Goal: Task Accomplishment & Management: Manage account settings

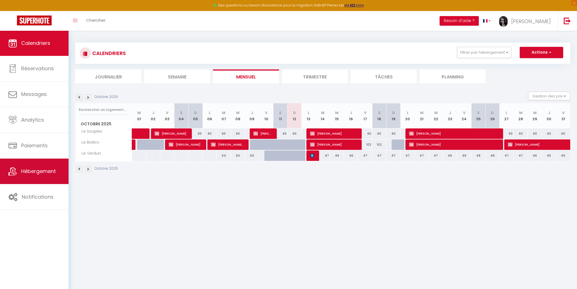
click at [47, 174] on span "Hébergement" at bounding box center [38, 170] width 35 height 7
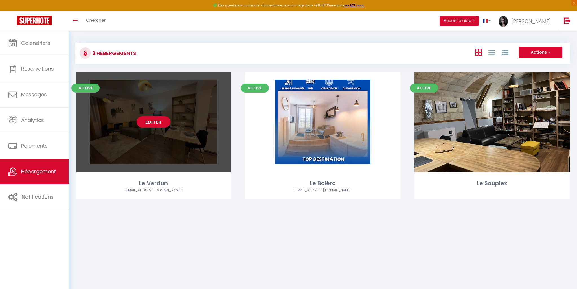
click at [159, 122] on link "Editer" at bounding box center [153, 121] width 34 height 11
click at [155, 122] on link "Editer" at bounding box center [153, 121] width 34 height 11
select select "3"
select select "2"
select select "1"
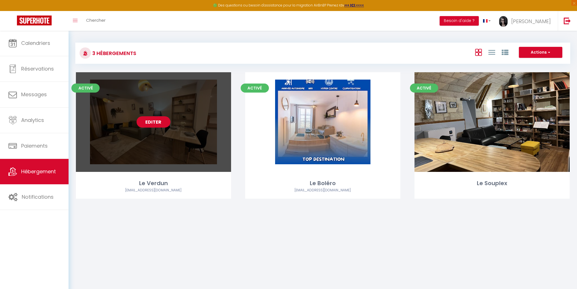
select select "1"
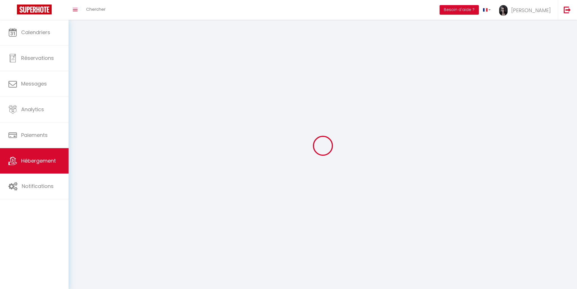
select select
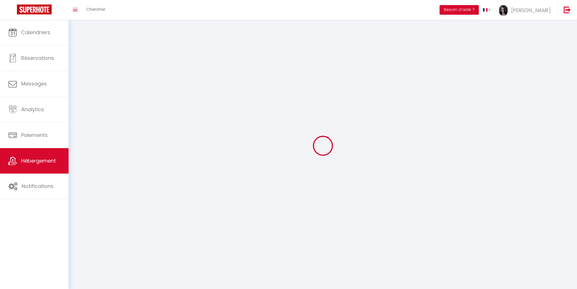
checkbox input "false"
select select
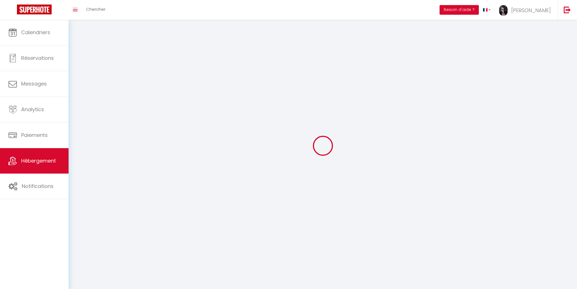
select select
select select "1"
select select
select select "28"
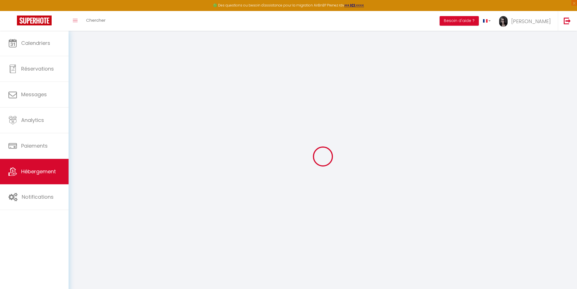
select select
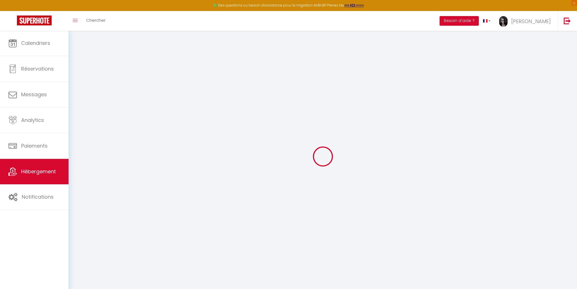
select select
checkbox input "false"
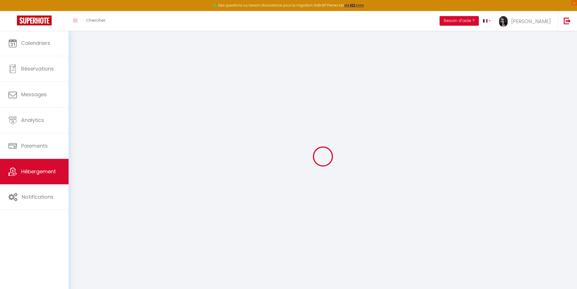
select select
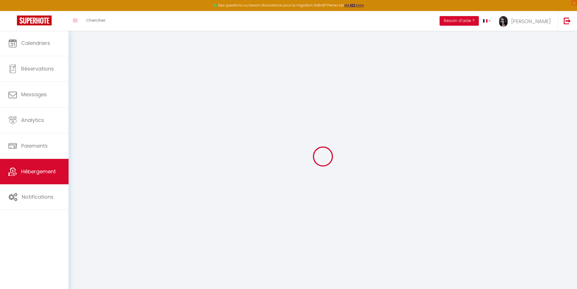
select select
checkbox input "false"
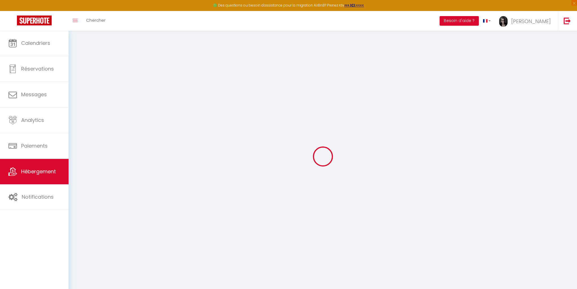
checkbox input "false"
select select
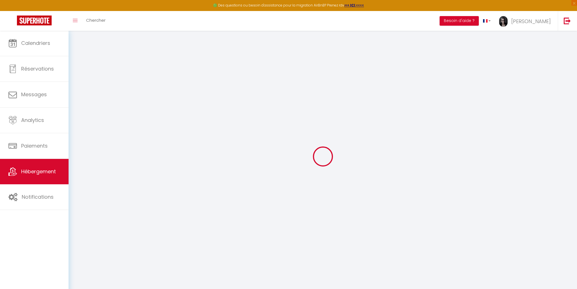
select select
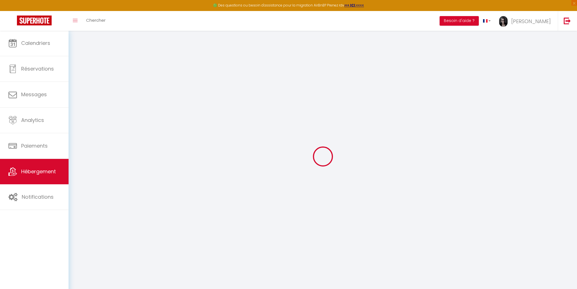
checkbox input "false"
select select
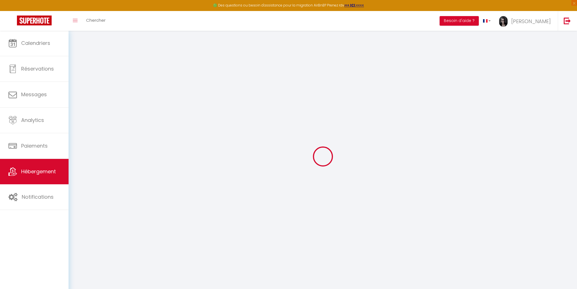
select select
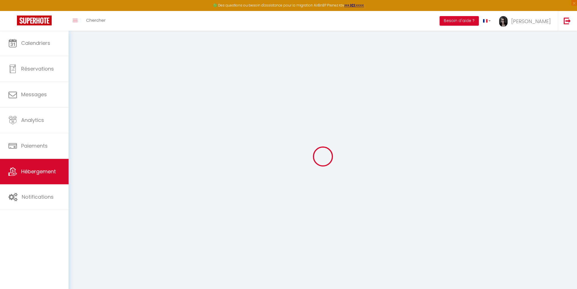
select select
checkbox input "false"
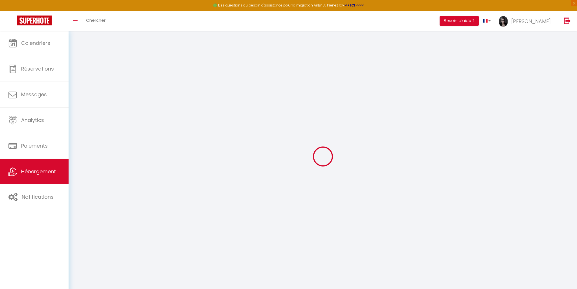
checkbox input "false"
select select
type input "Le Verdun"
type input "54"
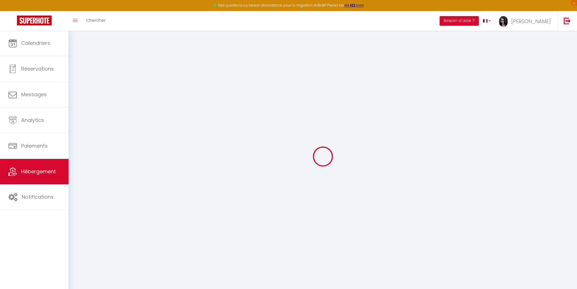
type input "50"
type input "0.78"
select select
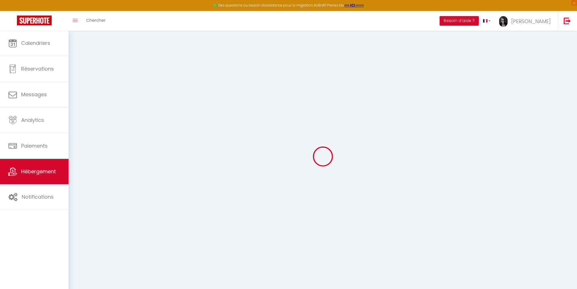
select select
type input "[STREET_ADDRESS]"
type input "24100"
type input "Bergerac"
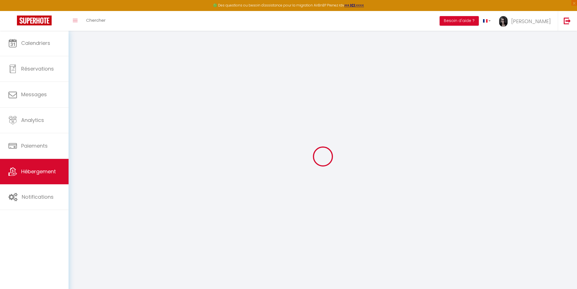
type input "[EMAIL_ADDRESS][DOMAIN_NAME]"
select select
checkbox input "false"
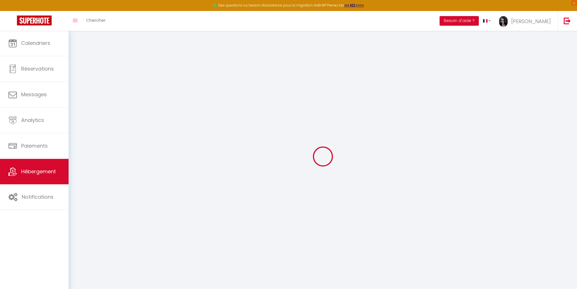
checkbox input "false"
type input "0"
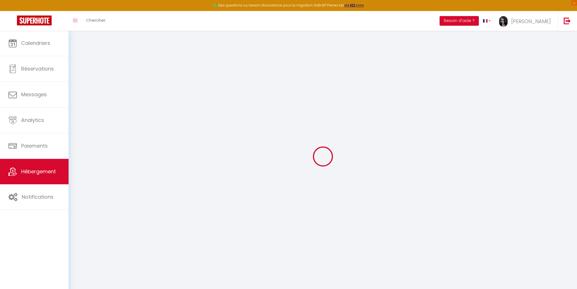
select select
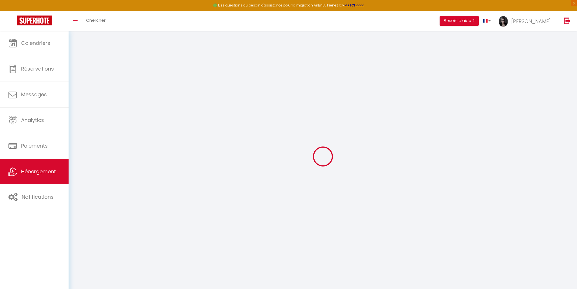
select select
checkbox input "false"
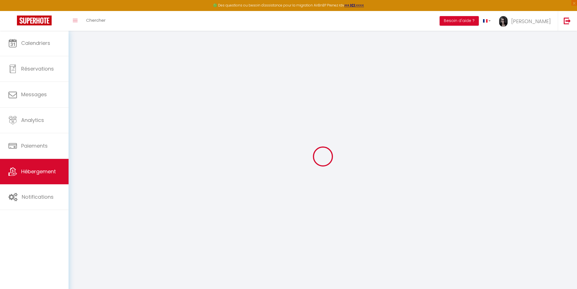
select select
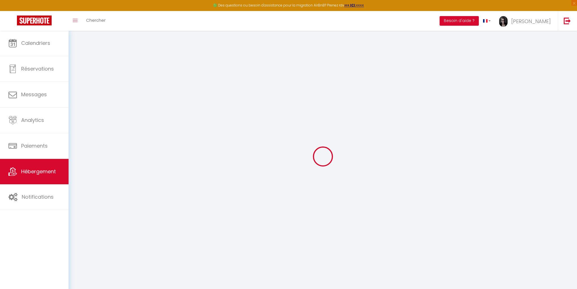
select select
checkbox input "false"
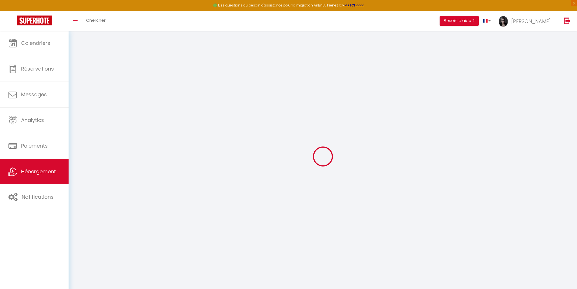
select select
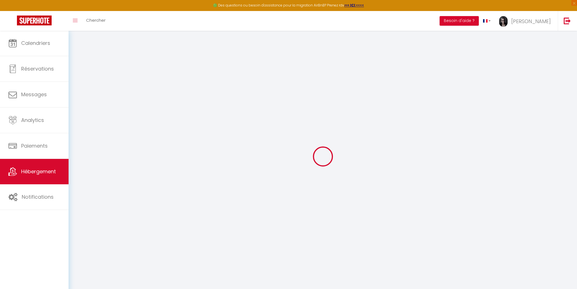
select select
checkbox input "false"
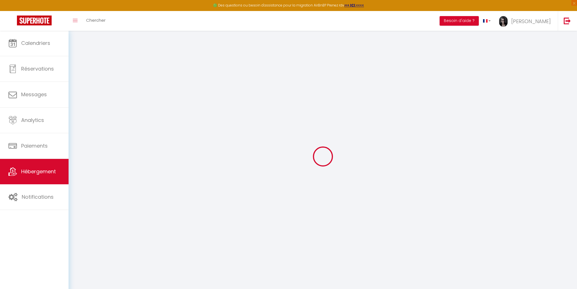
select select
checkbox input "false"
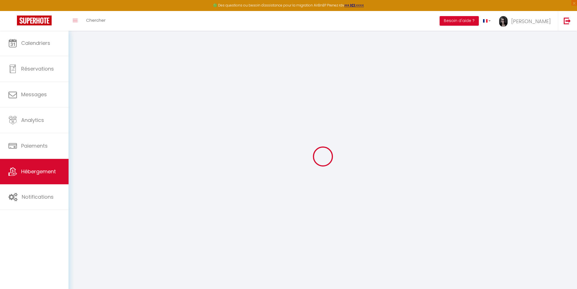
select select "16:00"
select select "23:45"
select select "11:00"
select select "30"
select select "120"
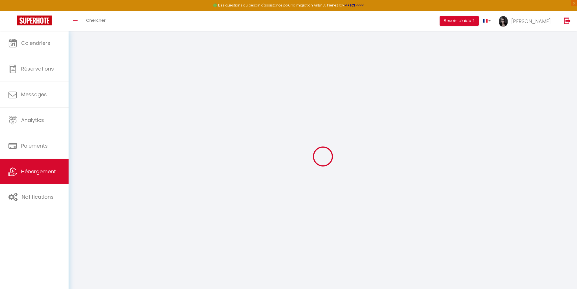
select select
checkbox input "false"
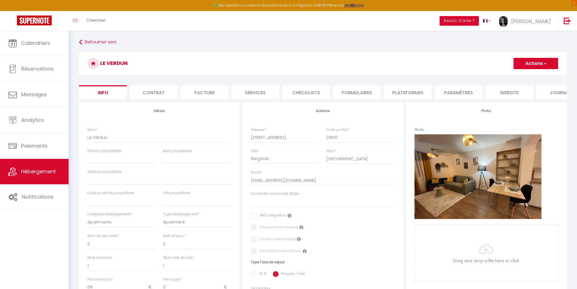
click at [401, 94] on li "Plateformes" at bounding box center [407, 92] width 48 height 14
select select
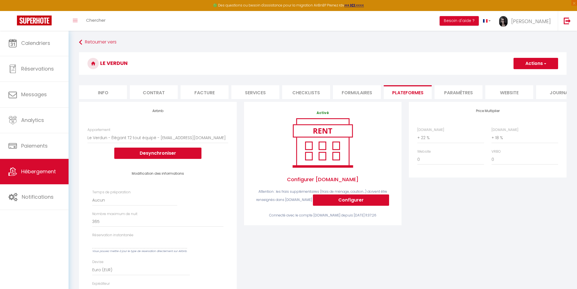
click at [363, 92] on li "Formulaires" at bounding box center [357, 92] width 48 height 14
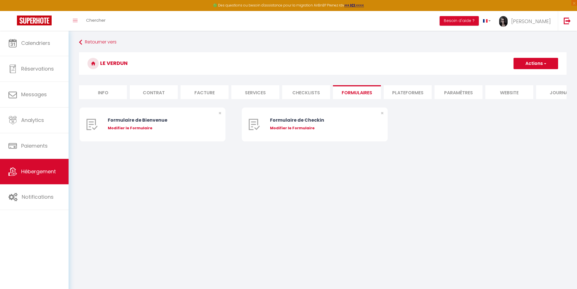
click at [314, 92] on li "Checklists" at bounding box center [306, 92] width 48 height 14
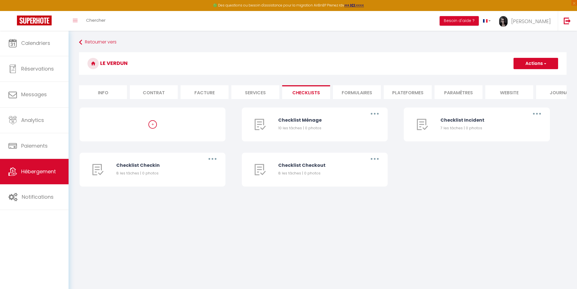
click at [257, 90] on li "Services" at bounding box center [255, 92] width 48 height 14
select select
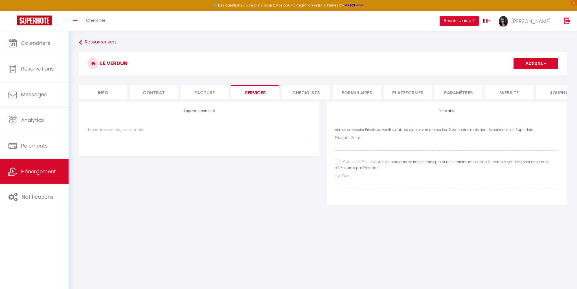
click at [203, 95] on li "Facture" at bounding box center [204, 92] width 48 height 14
select select
checkbox input "false"
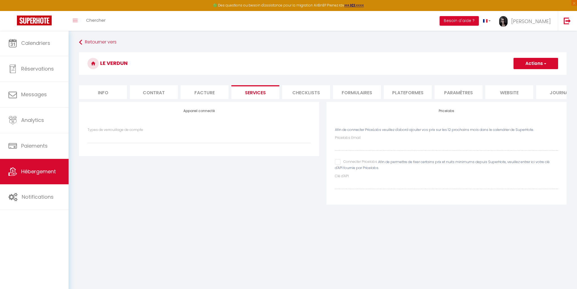
checkbox input "false"
select select
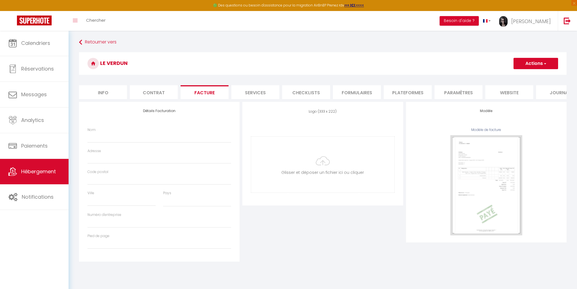
select select
checkbox input "false"
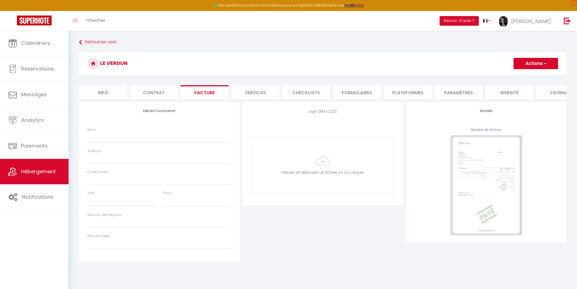
select select
checkbox input "false"
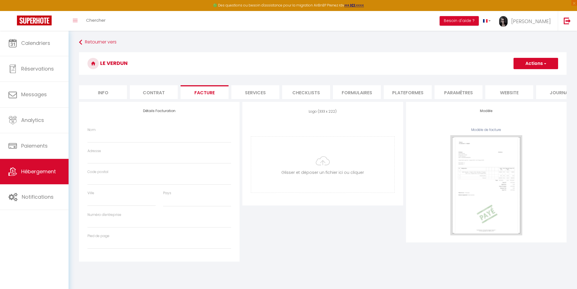
checkbox input "false"
select select
checkbox input "false"
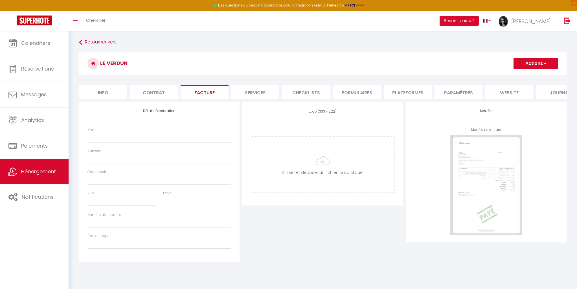
checkbox input "false"
select select
checkbox input "false"
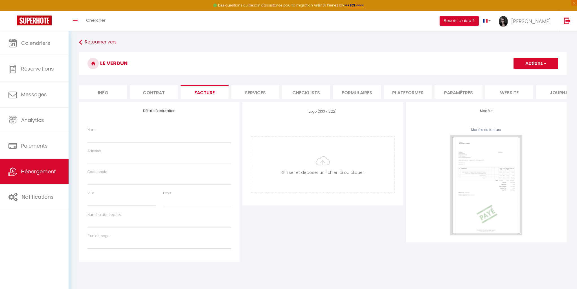
checkbox input "false"
select select
click at [167, 93] on li "Contrat" at bounding box center [154, 92] width 48 height 14
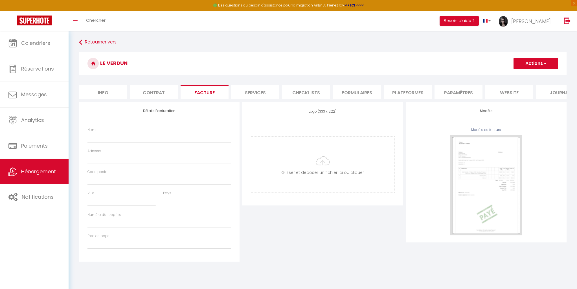
select select
checkbox input "false"
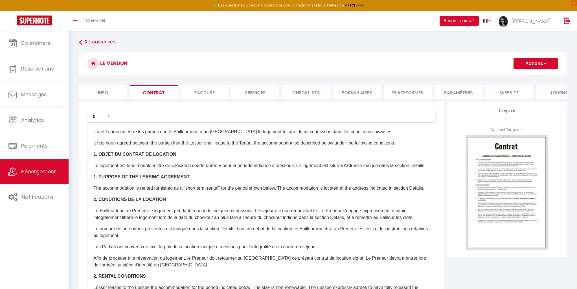
drag, startPoint x: 119, startPoint y: 93, endPoint x: 122, endPoint y: 92, distance: 3.7
click at [119, 92] on li "Info" at bounding box center [103, 92] width 48 height 14
select select
checkbox input "false"
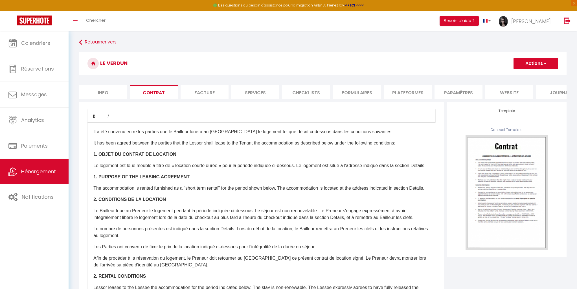
checkbox input "false"
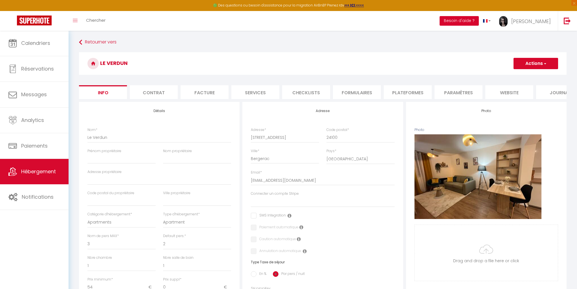
click at [478, 20] on button "Besoin d'aide ?" at bounding box center [458, 21] width 39 height 10
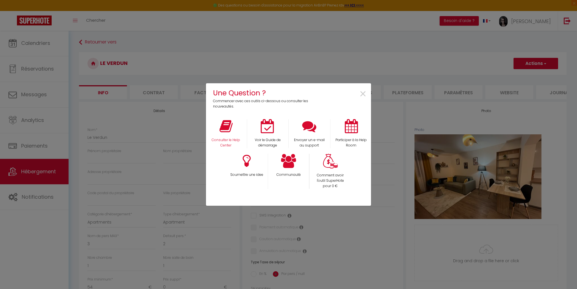
click at [230, 131] on icon at bounding box center [225, 126] width 13 height 14
click at [361, 95] on span "×" at bounding box center [363, 94] width 8 height 18
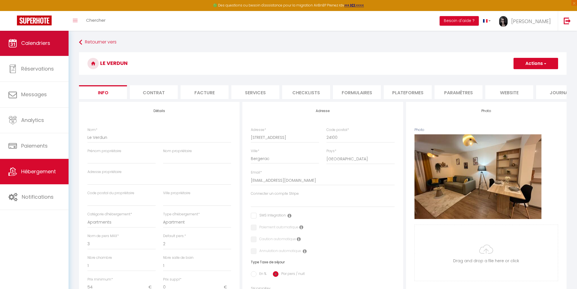
click at [34, 48] on link "Calendriers" at bounding box center [34, 42] width 69 height 25
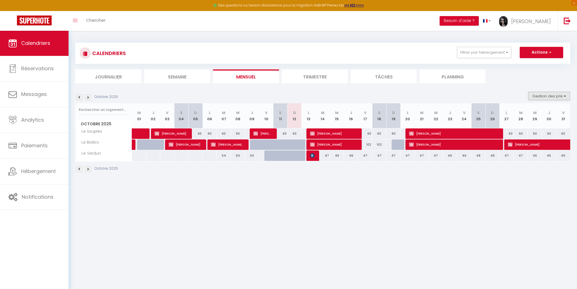
click at [567, 96] on button "Gestion des prix" at bounding box center [549, 96] width 42 height 8
click at [526, 113] on input "Nb Nuits minimum" at bounding box center [544, 114] width 51 height 6
checkbox input "true"
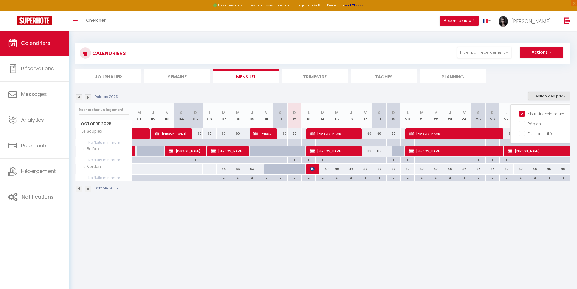
click at [87, 189] on img at bounding box center [88, 189] width 6 height 6
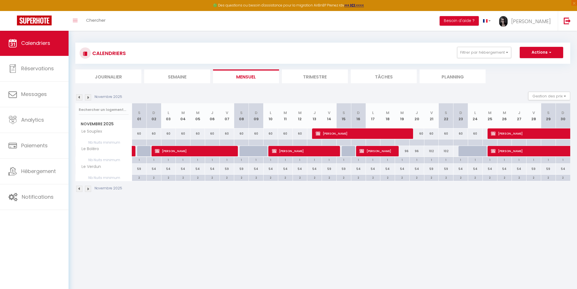
click at [87, 189] on img at bounding box center [88, 189] width 6 height 6
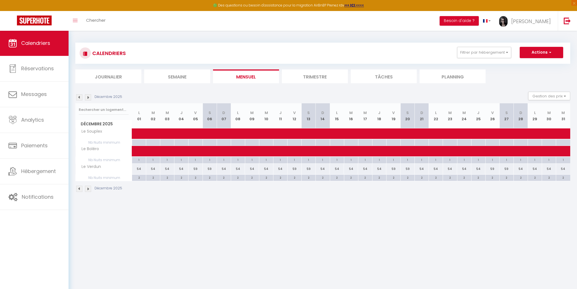
click at [87, 189] on img at bounding box center [88, 189] width 6 height 6
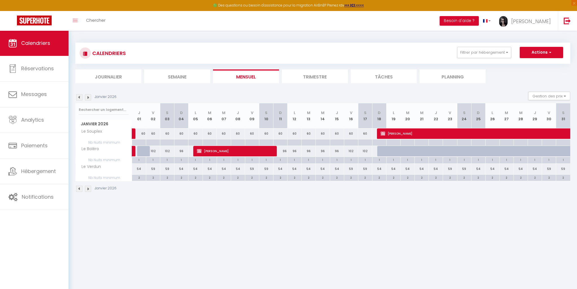
click at [87, 189] on img at bounding box center [88, 189] width 6 height 6
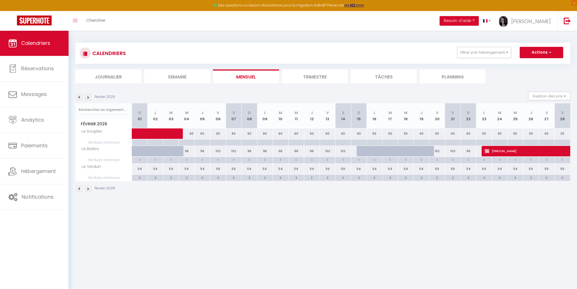
click at [79, 188] on img at bounding box center [79, 189] width 6 height 6
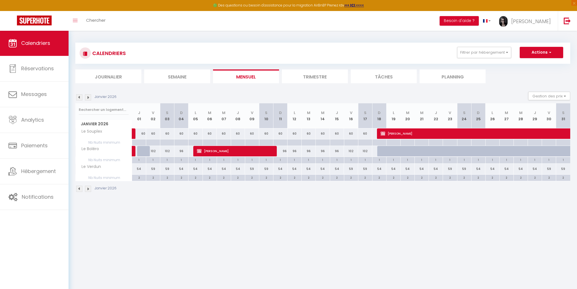
click at [79, 188] on img at bounding box center [79, 189] width 6 height 6
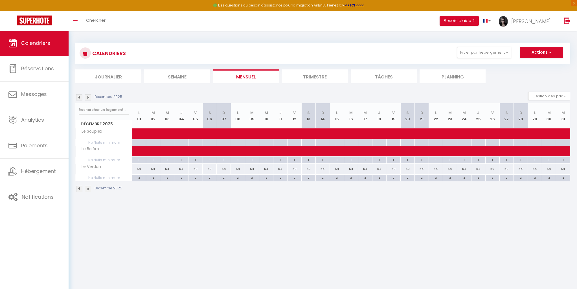
click at [79, 188] on img at bounding box center [79, 189] width 6 height 6
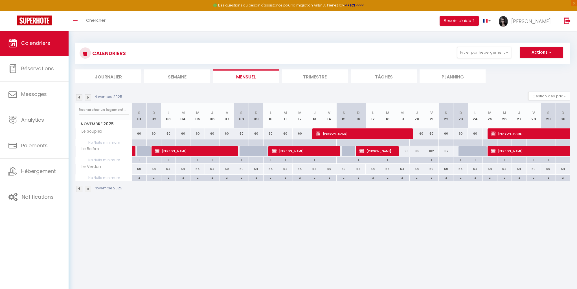
click at [77, 188] on img at bounding box center [79, 189] width 6 height 6
